Goal: Information Seeking & Learning: Check status

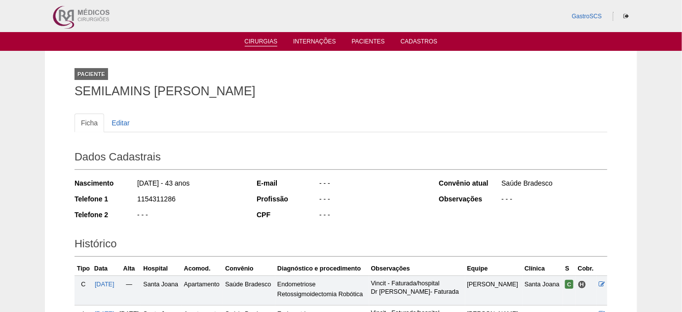
click at [264, 38] on link "Cirurgias" at bounding box center [261, 42] width 33 height 8
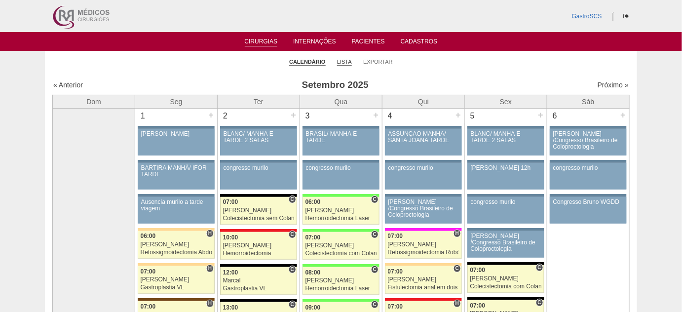
click at [344, 62] on link "Lista" at bounding box center [344, 61] width 15 height 7
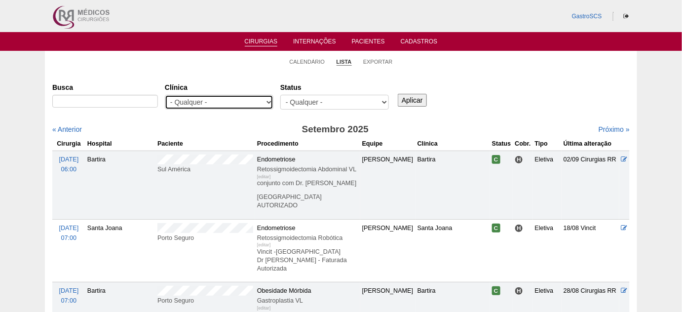
click at [217, 96] on select "- Qualquer - 6R Alphaville Assunção Bartira Brasil Christovão da Gama Cruz Azul…" at bounding box center [219, 102] width 109 height 15
select select "48"
click at [165, 95] on select "- Qualquer - 6R Alphaville Assunção Bartira Brasil Christovão da Gama Cruz Azul…" at bounding box center [219, 102] width 109 height 15
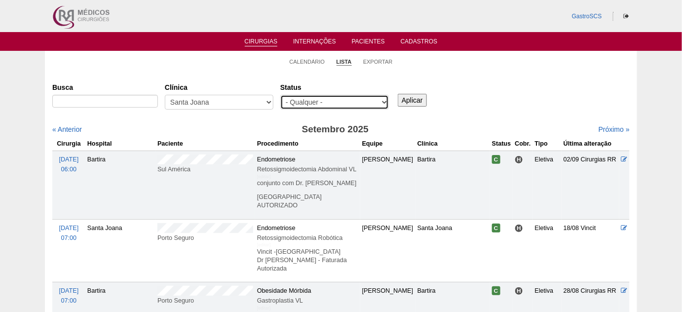
drag, startPoint x: 319, startPoint y: 98, endPoint x: 319, endPoint y: 107, distance: 8.9
click at [319, 98] on select "- Qualquer - Reservada Confirmada Suspensa Cancelada" at bounding box center [334, 102] width 109 height 15
select select "conf"
click at [280, 95] on select "- Qualquer - Reservada Confirmada Suspensa Cancelada" at bounding box center [334, 102] width 109 height 15
click at [409, 100] on input "Aplicar" at bounding box center [412, 100] width 29 height 13
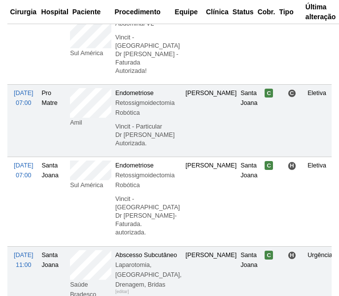
scroll to position [794, 0]
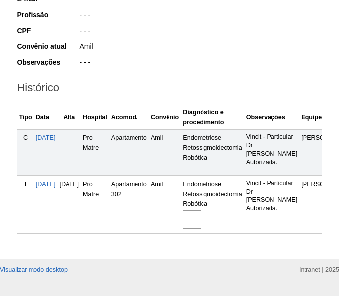
scroll to position [267, 0]
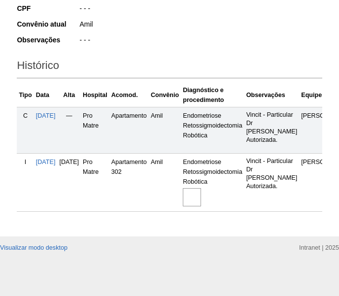
click at [201, 188] on img at bounding box center [192, 197] width 18 height 18
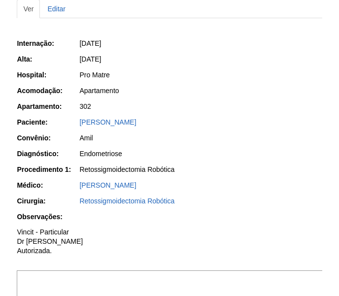
scroll to position [89, 0]
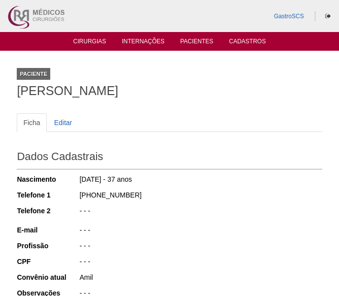
scroll to position [267, 0]
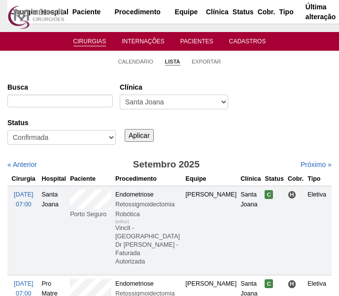
scroll to position [794, 0]
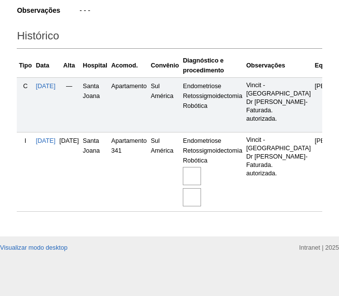
scroll to position [304, 0]
click at [201, 172] on img at bounding box center [192, 176] width 18 height 18
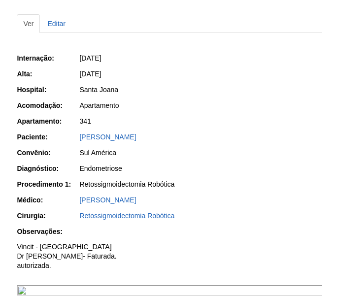
scroll to position [44, 0]
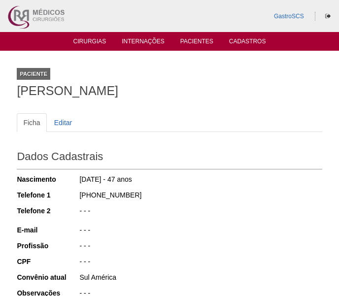
scroll to position [304, 0]
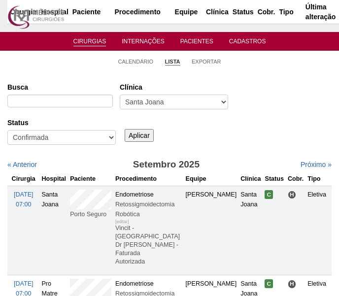
scroll to position [794, 0]
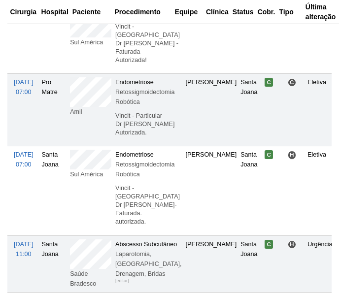
click at [69, 171] on td "Sul América" at bounding box center [90, 190] width 45 height 89
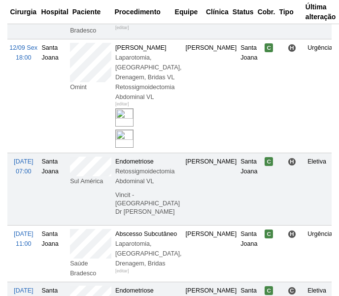
scroll to position [1062, 0]
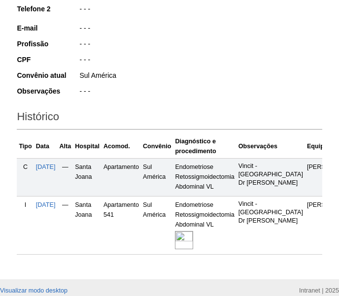
scroll to position [269, 0]
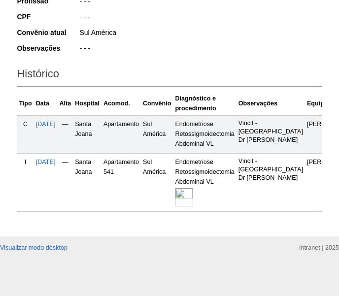
click at [193, 197] on img at bounding box center [184, 197] width 18 height 18
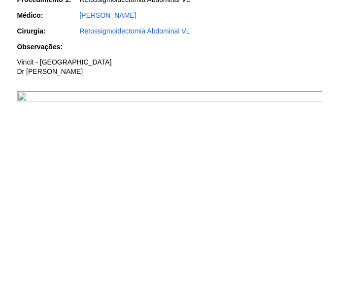
scroll to position [269, 0]
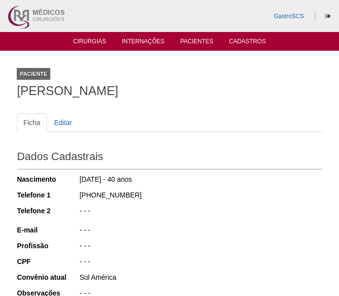
scroll to position [269, 0]
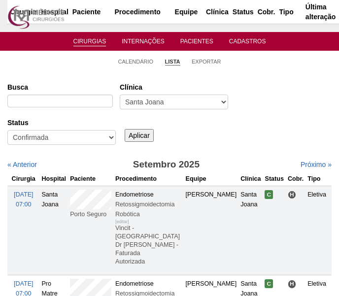
scroll to position [1062, 0]
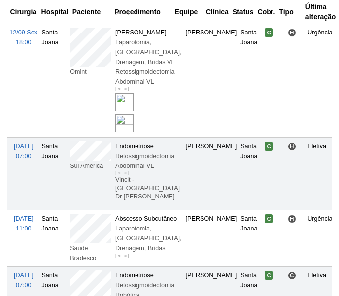
click at [64, 158] on tr "15/09 Seg 07:00 Santa Joana Sul América Endometriose Retossigmoidectomia Abdomi…" at bounding box center [203, 174] width 393 height 72
click at [34, 210] on td "15/09 Seg 07:00" at bounding box center [23, 174] width 32 height 72
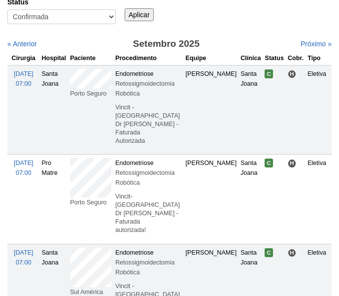
scroll to position [0, 0]
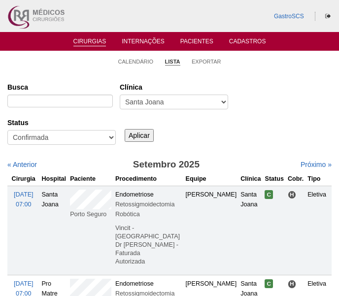
click at [160, 93] on div "Clínica - Qualquer - 6R Alphaville Assunção Bartira Brasil Christovão da Gama C…" at bounding box center [177, 97] width 115 height 36
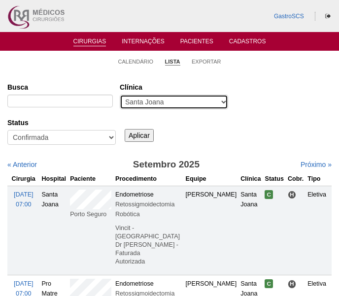
click at [159, 100] on select "- Qualquer - 6R Alphaville Assunção Bartira Brasil Christovão da Gama Cruz Azul…" at bounding box center [174, 102] width 109 height 15
select select "23"
click at [120, 95] on select "- Qualquer - 6R Alphaville Assunção Bartira Brasil Christovão da Gama Cruz Azul…" at bounding box center [174, 102] width 109 height 15
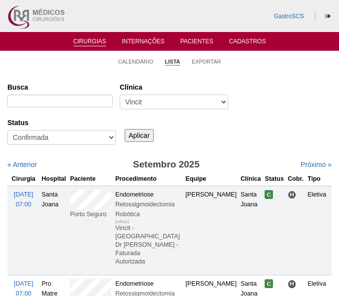
click at [131, 136] on input "Aplicar" at bounding box center [139, 135] width 29 height 13
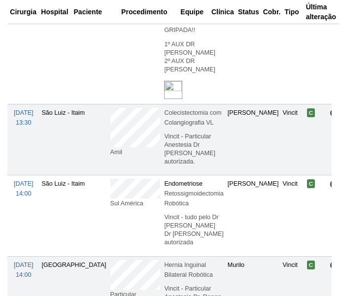
scroll to position [538, 0]
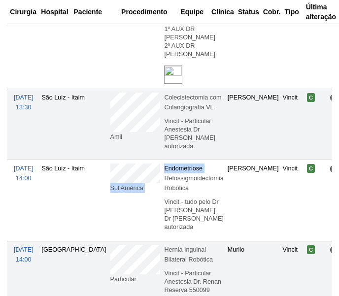
drag, startPoint x: 127, startPoint y: 161, endPoint x: 73, endPoint y: 148, distance: 54.9
click at [73, 160] on tr "15/09 Seg 14:00 São Luiz - Itaim Sul América Endometriose Retossigmoidectomia R…" at bounding box center [209, 200] width 405 height 81
click at [55, 198] on td "São Luiz - Itaim" at bounding box center [73, 200] width 69 height 81
drag, startPoint x: 126, startPoint y: 161, endPoint x: 73, endPoint y: 148, distance: 54.3
click at [109, 160] on td "Sul América" at bounding box center [136, 200] width 54 height 81
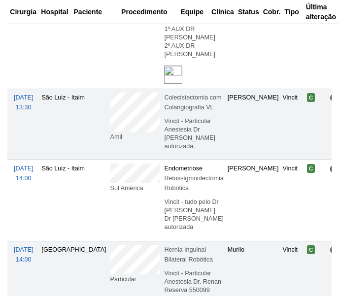
click at [109, 160] on td "Sul América" at bounding box center [136, 200] width 54 height 81
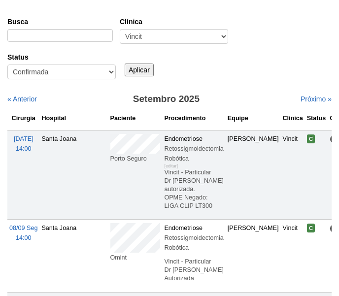
scroll to position [0, 0]
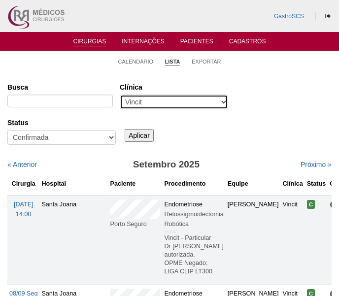
click at [157, 97] on select "- Qualquer - 6R Alphaville Assunção Bartira Brasil Christovão da Gama Cruz Azul…" at bounding box center [174, 102] width 109 height 15
select select "37"
click at [120, 95] on select "- Qualquer - 6R Alphaville Assunção Bartira Brasil Christovão da Gama Cruz Azul…" at bounding box center [174, 102] width 109 height 15
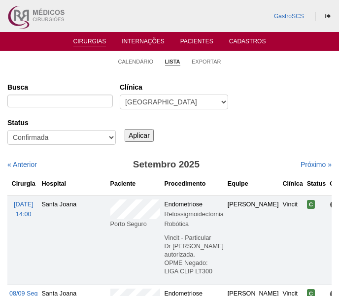
click at [137, 135] on input "Aplicar" at bounding box center [139, 135] width 29 height 13
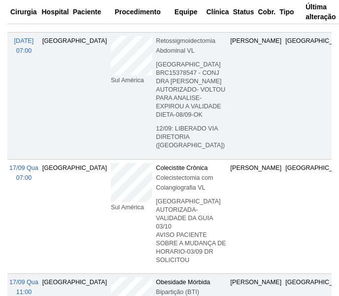
scroll to position [359, 0]
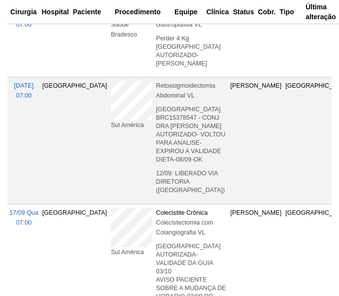
click at [64, 106] on tr "15/09 Seg 07:00 Brasil Sul América Retossigmoidectomia Abdominal VL [editar] FA…" at bounding box center [236, 140] width 458 height 127
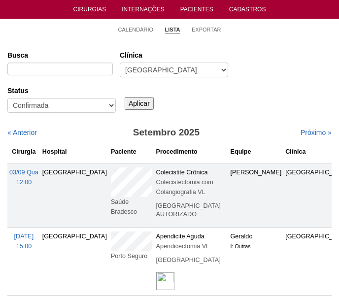
scroll to position [0, 0]
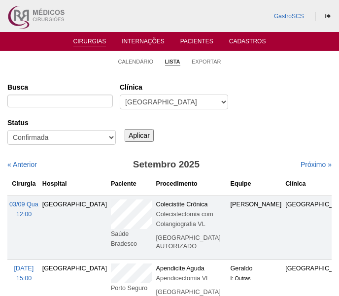
click at [198, 36] on ul "Cirurgias Internações Pacientes Cadastros" at bounding box center [169, 41] width 339 height 19
click at [199, 43] on link "Pacientes" at bounding box center [197, 42] width 33 height 8
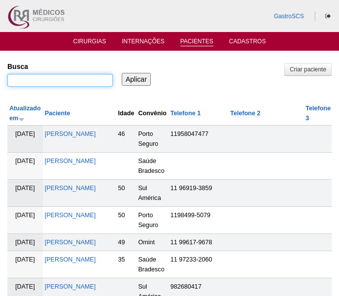
click at [46, 79] on input "Busca" at bounding box center [60, 80] width 106 height 13
type input "[PERSON_NAME]"
click at [122, 73] on input "Aplicar" at bounding box center [136, 79] width 29 height 13
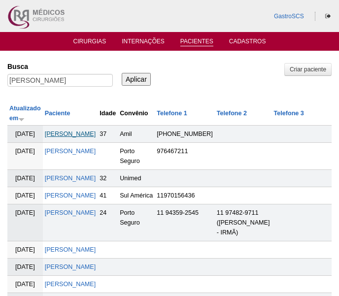
click at [70, 131] on link "[PERSON_NAME]" at bounding box center [70, 134] width 51 height 7
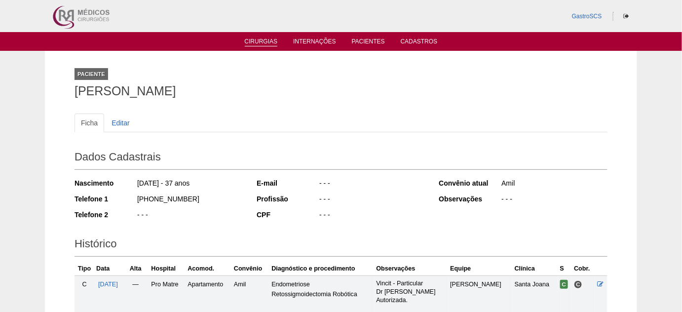
click at [267, 40] on link "Cirurgias" at bounding box center [261, 42] width 33 height 8
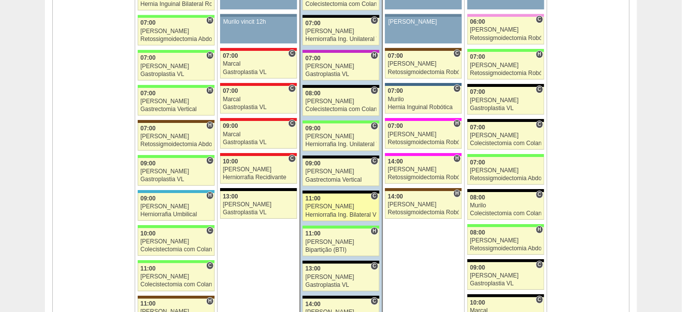
scroll to position [1076, 0]
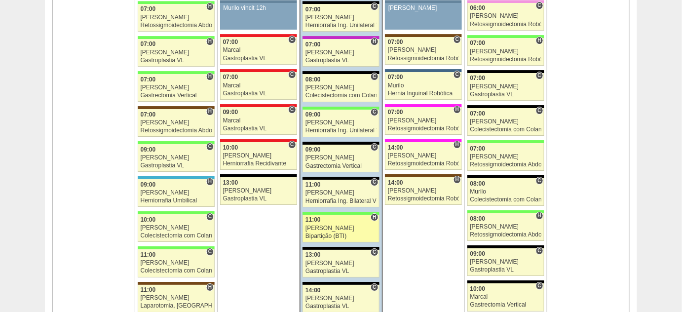
click at [334, 233] on div "Bipartição (BTI)" at bounding box center [340, 236] width 71 height 6
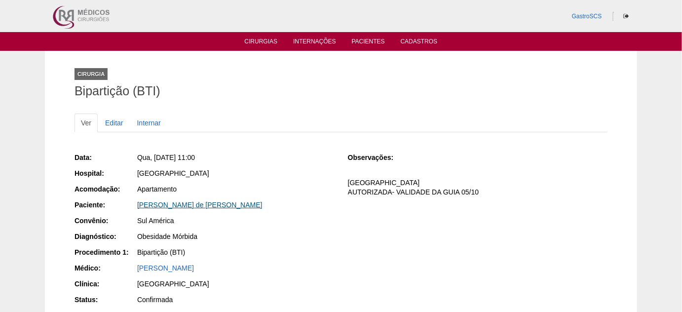
click at [201, 203] on link "[PERSON_NAME]" at bounding box center [199, 205] width 125 height 8
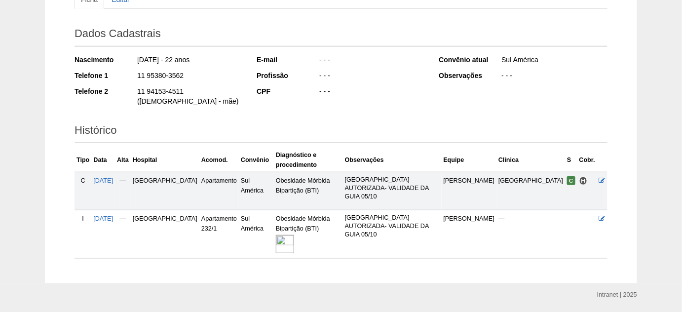
scroll to position [125, 0]
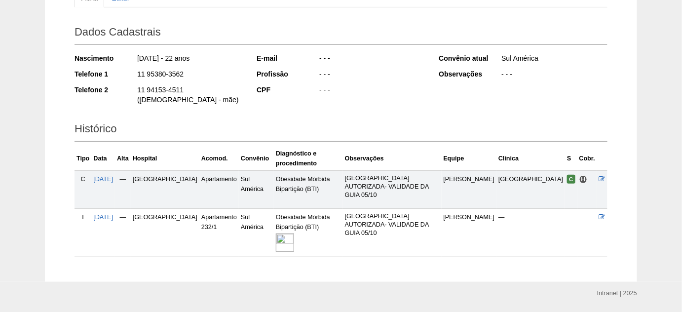
click at [280, 233] on img at bounding box center [285, 242] width 18 height 18
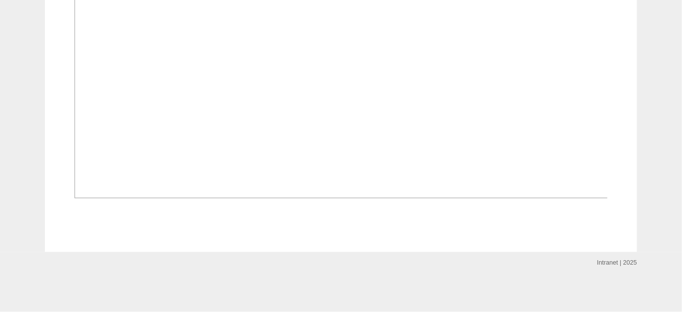
scroll to position [762, 0]
